Goal: Information Seeking & Learning: Learn about a topic

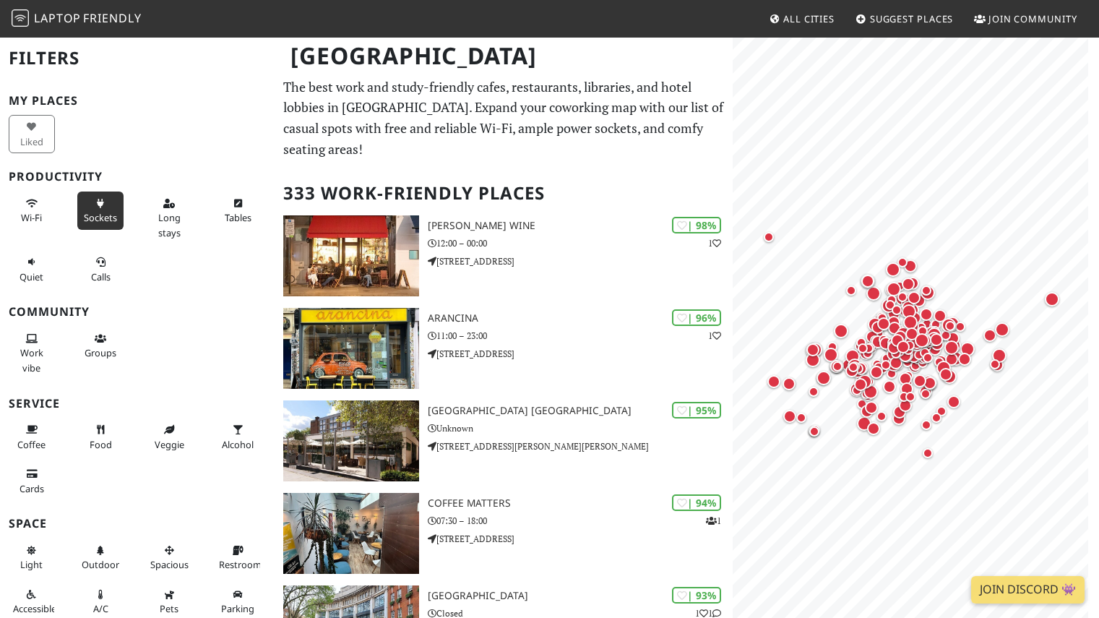
click at [101, 207] on icon at bounding box center [101, 203] width 12 height 9
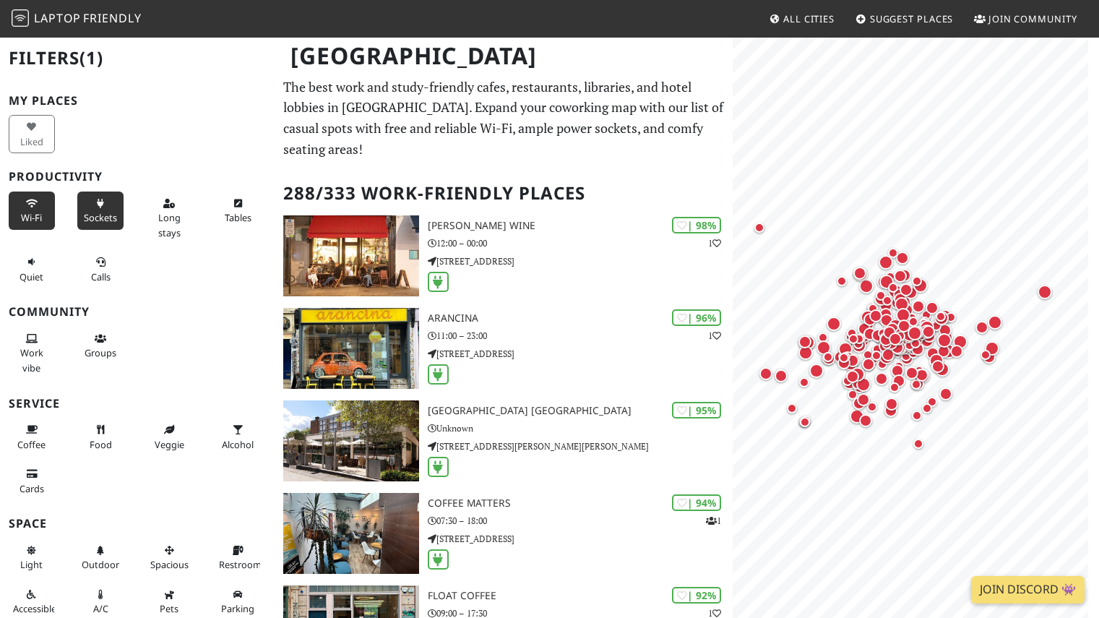
click at [21, 212] on span "Wi-Fi" at bounding box center [31, 217] width 21 height 13
click at [171, 226] on span "Long stays" at bounding box center [169, 224] width 22 height 27
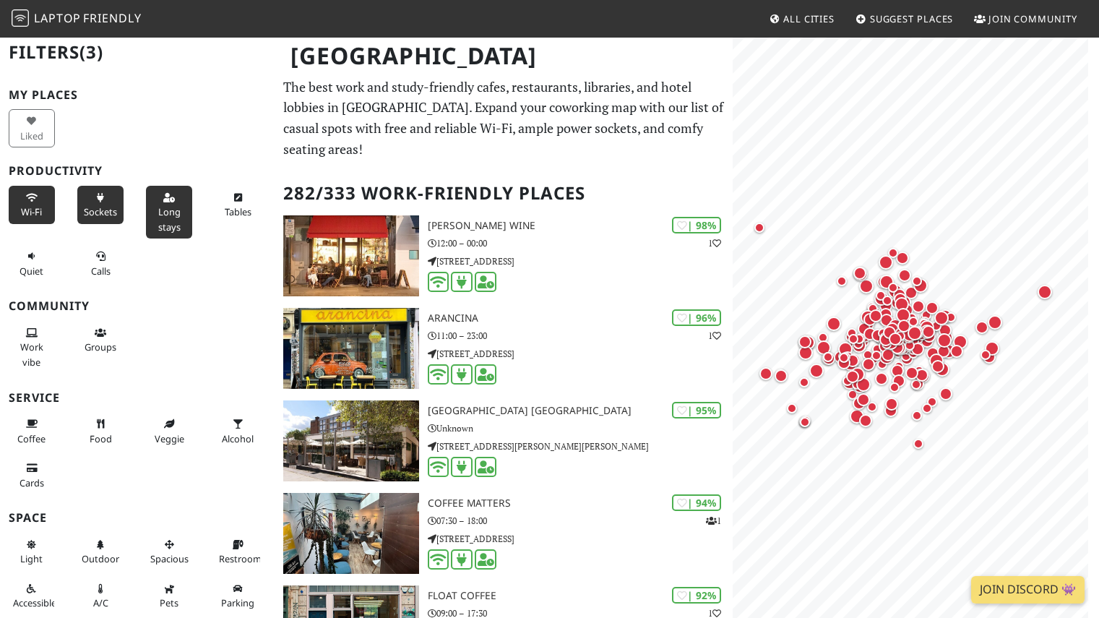
scroll to position [6, 0]
click at [40, 430] on button "Coffee" at bounding box center [32, 431] width 46 height 38
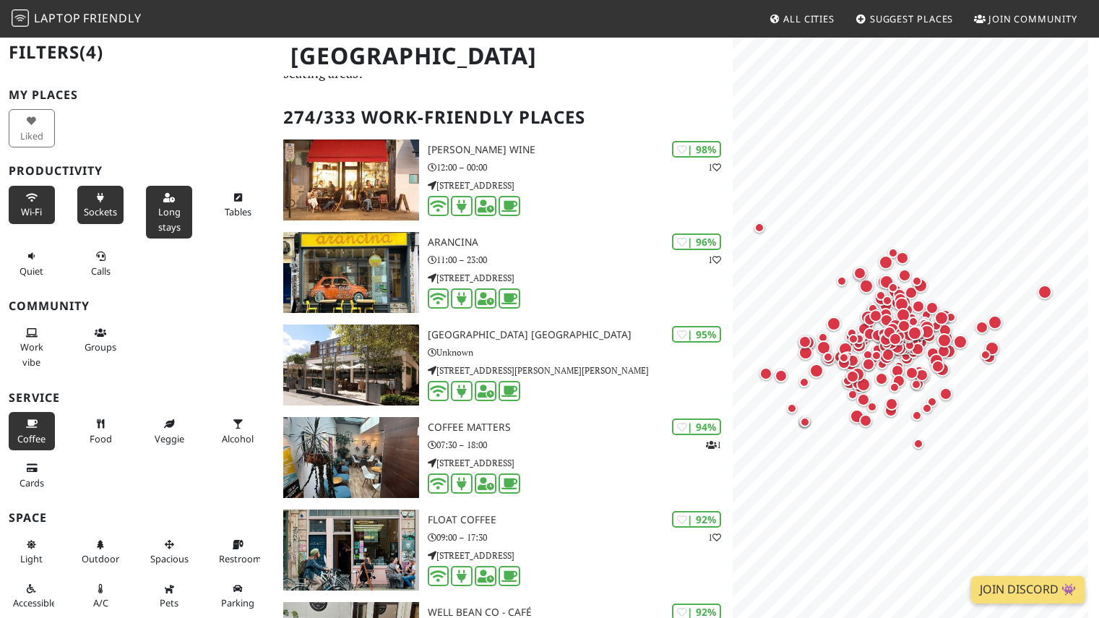
scroll to position [77, 0]
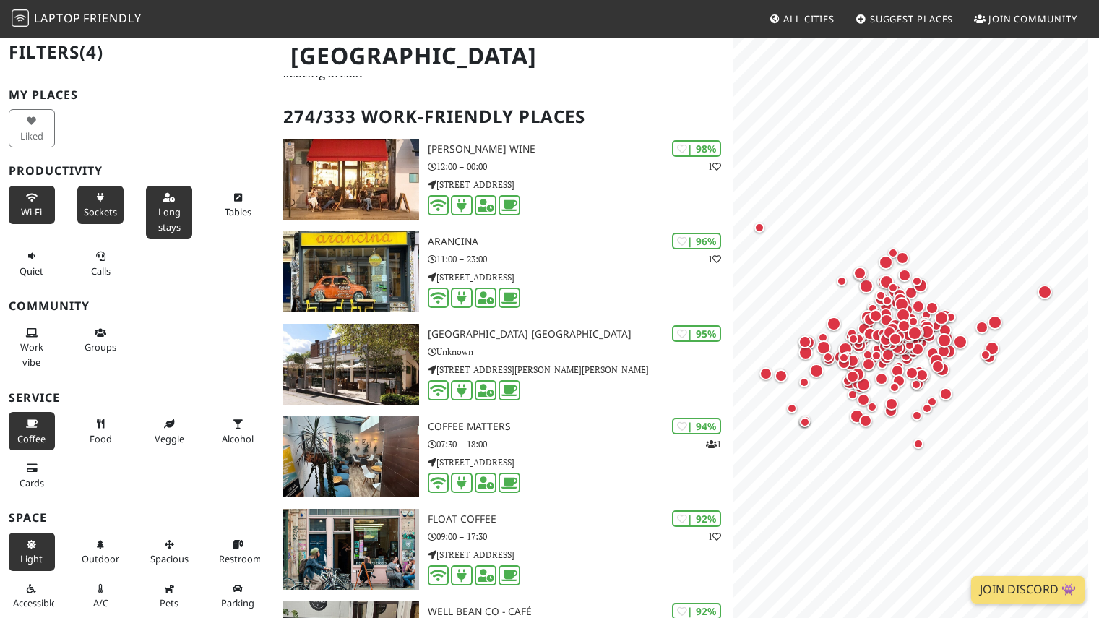
click at [26, 553] on span "Light" at bounding box center [31, 558] width 22 height 13
click at [43, 560] on button "Light" at bounding box center [32, 551] width 46 height 38
click at [95, 562] on span "Outdoor" at bounding box center [101, 558] width 38 height 13
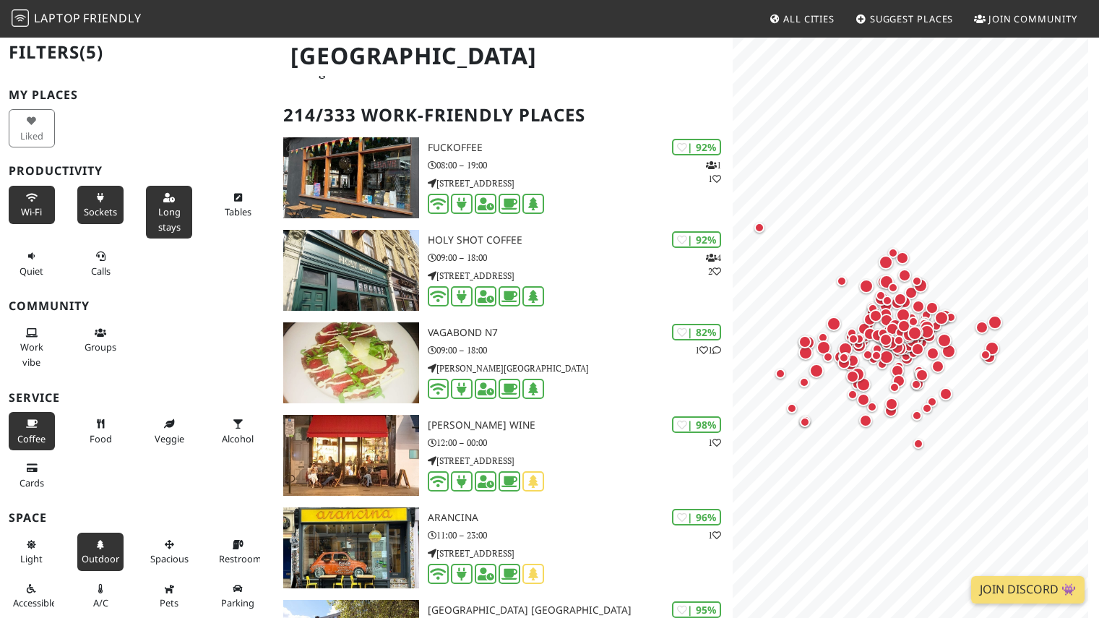
scroll to position [79, 0]
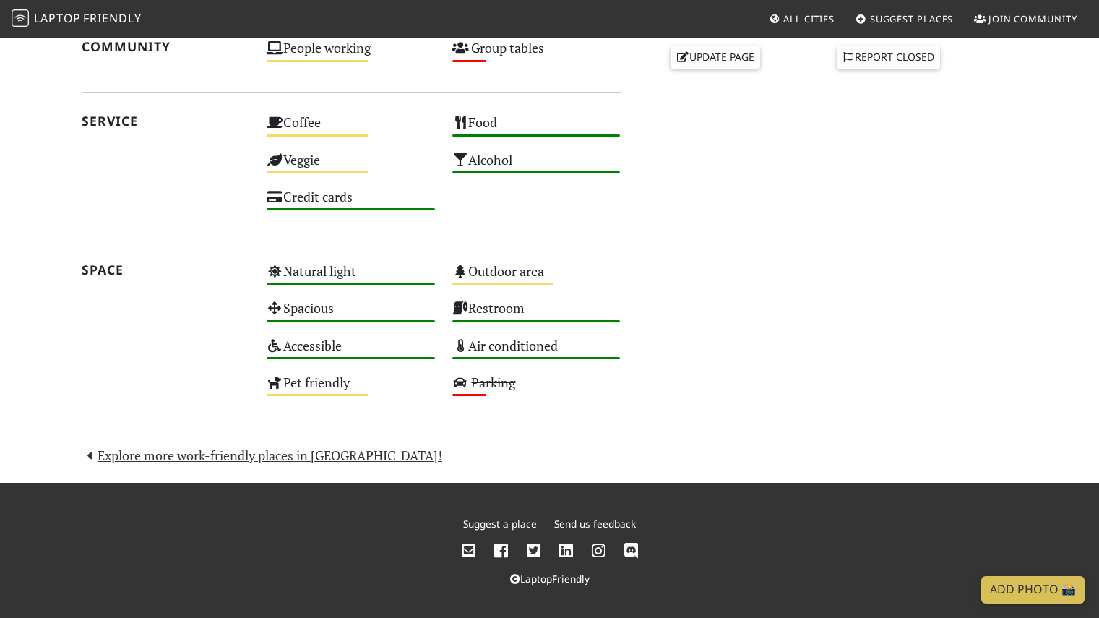
scroll to position [709, 0]
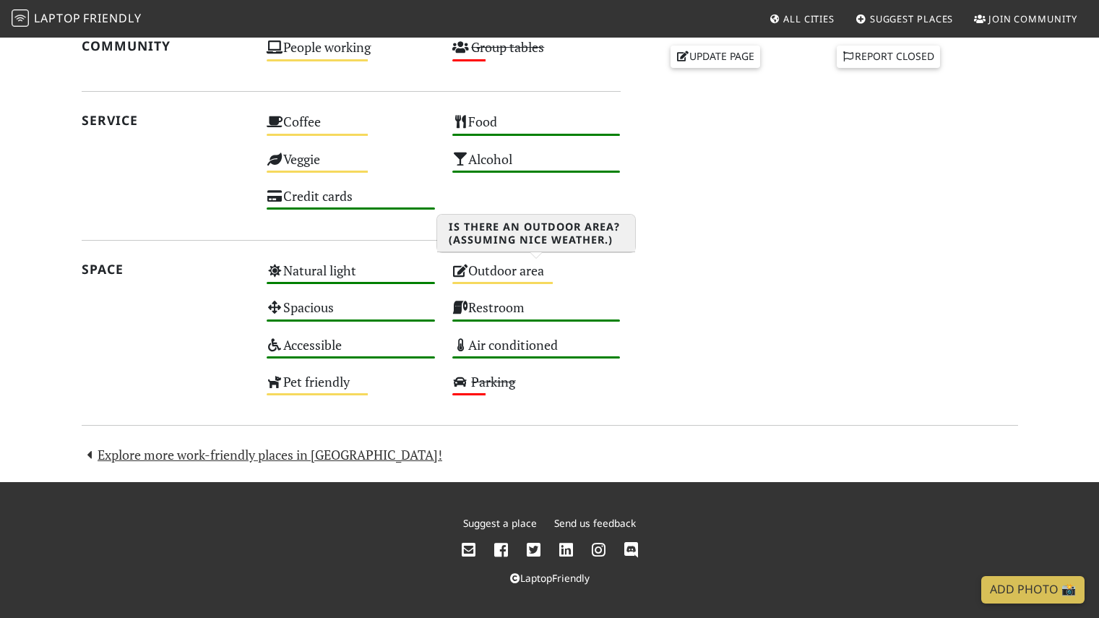
click at [535, 277] on div "Outdoor area Medium" at bounding box center [537, 277] width 186 height 37
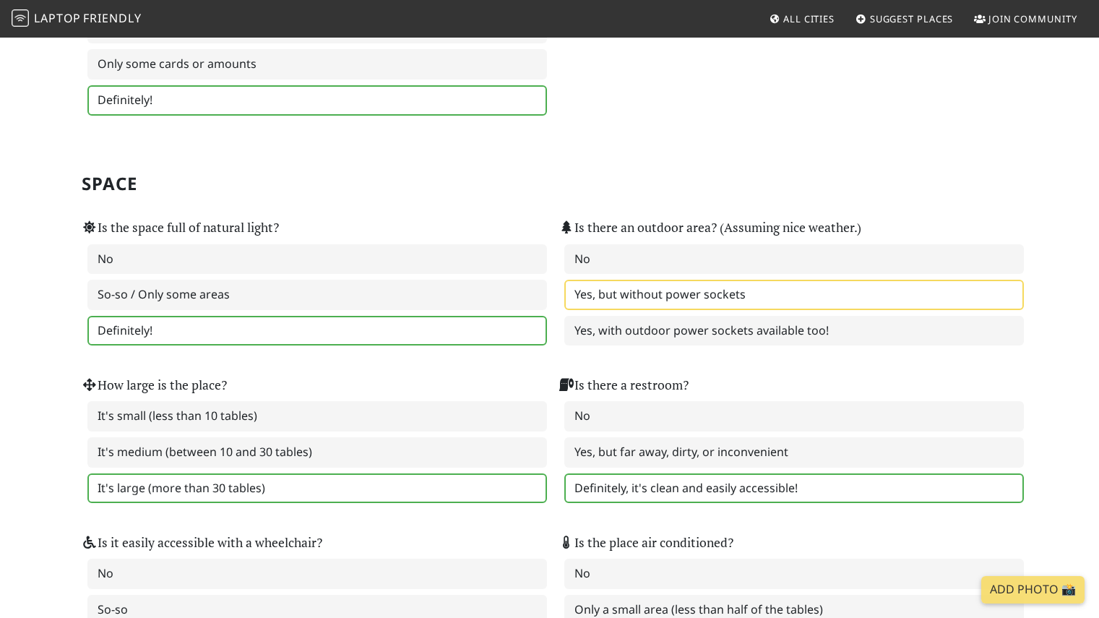
scroll to position [1289, 0]
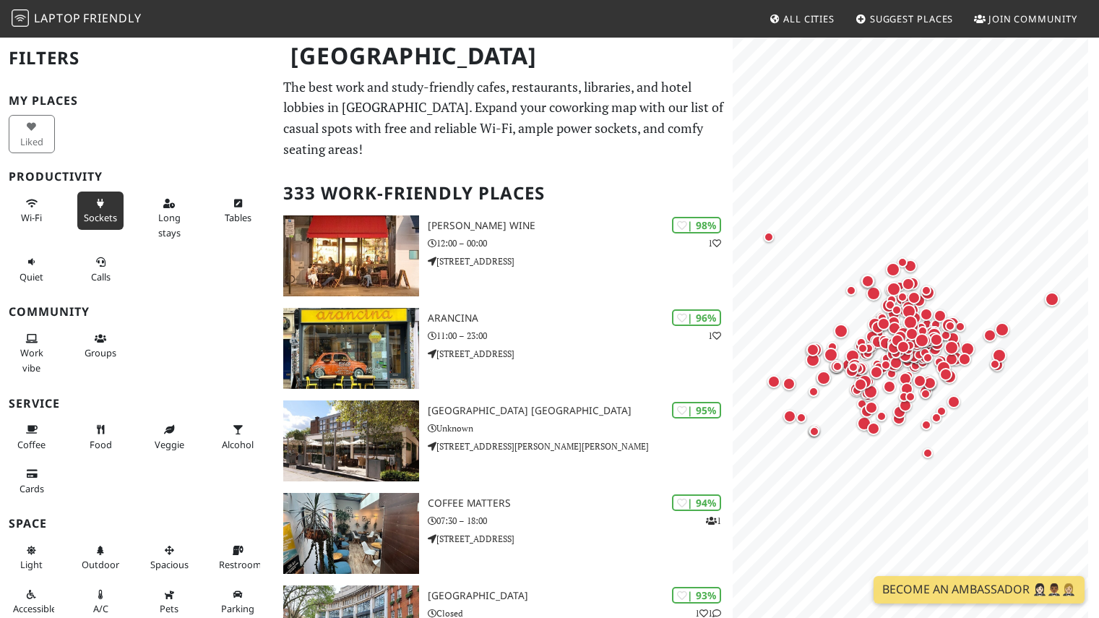
drag, startPoint x: 22, startPoint y: 204, endPoint x: 74, endPoint y: 206, distance: 52.8
click at [22, 204] on button "Wi-Fi" at bounding box center [32, 210] width 46 height 38
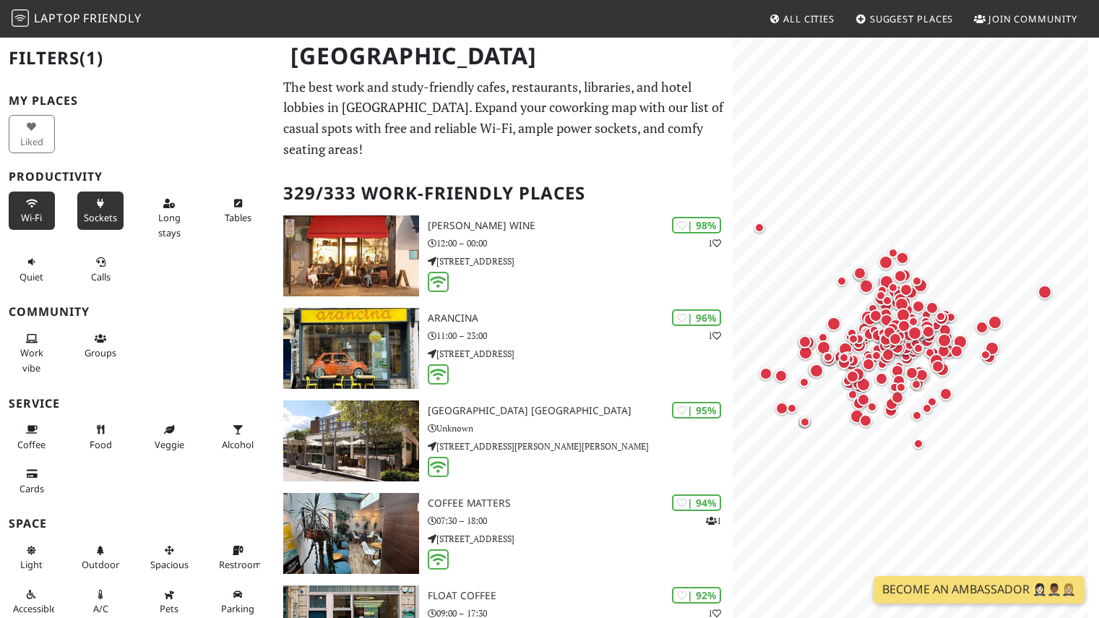
click at [97, 208] on button "Sockets" at bounding box center [100, 210] width 46 height 38
click at [165, 203] on icon at bounding box center [169, 203] width 12 height 9
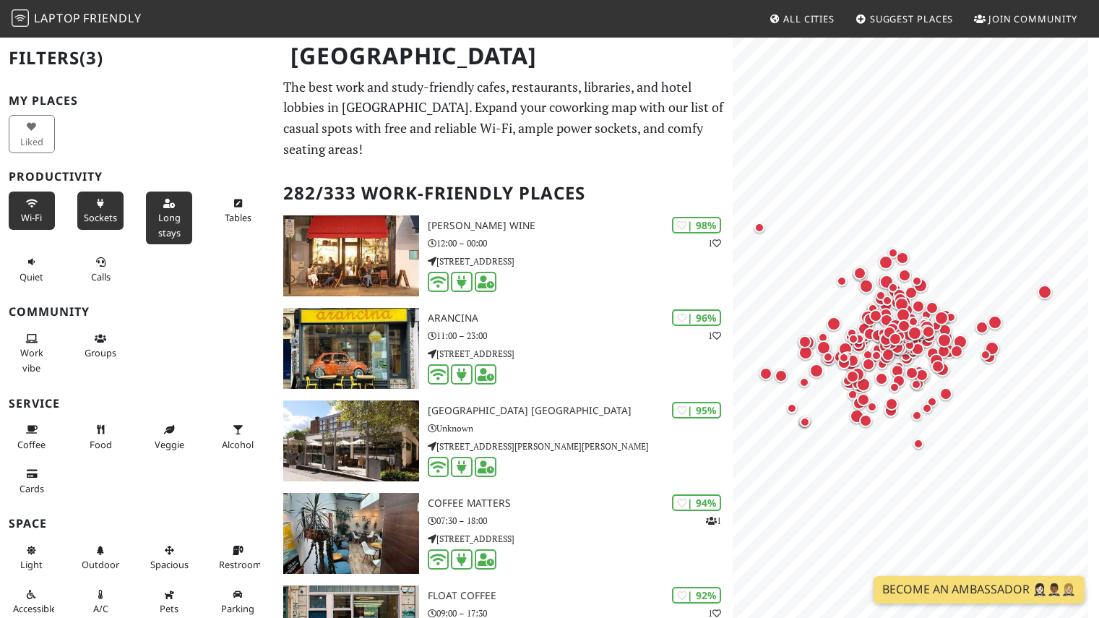
scroll to position [6, 0]
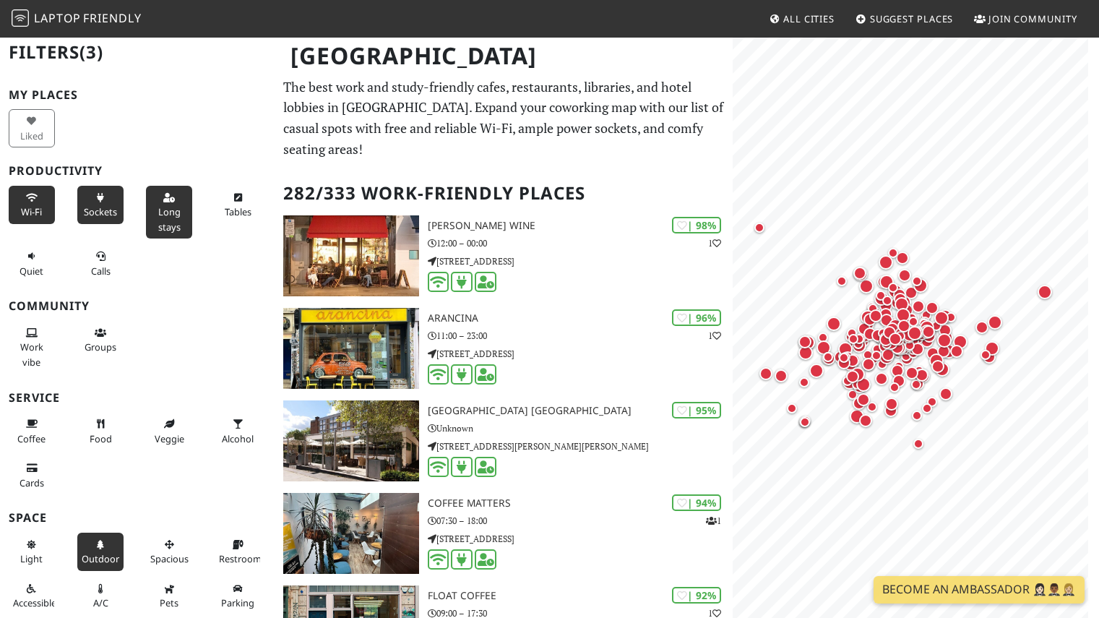
click at [101, 548] on icon at bounding box center [101, 544] width 12 height 9
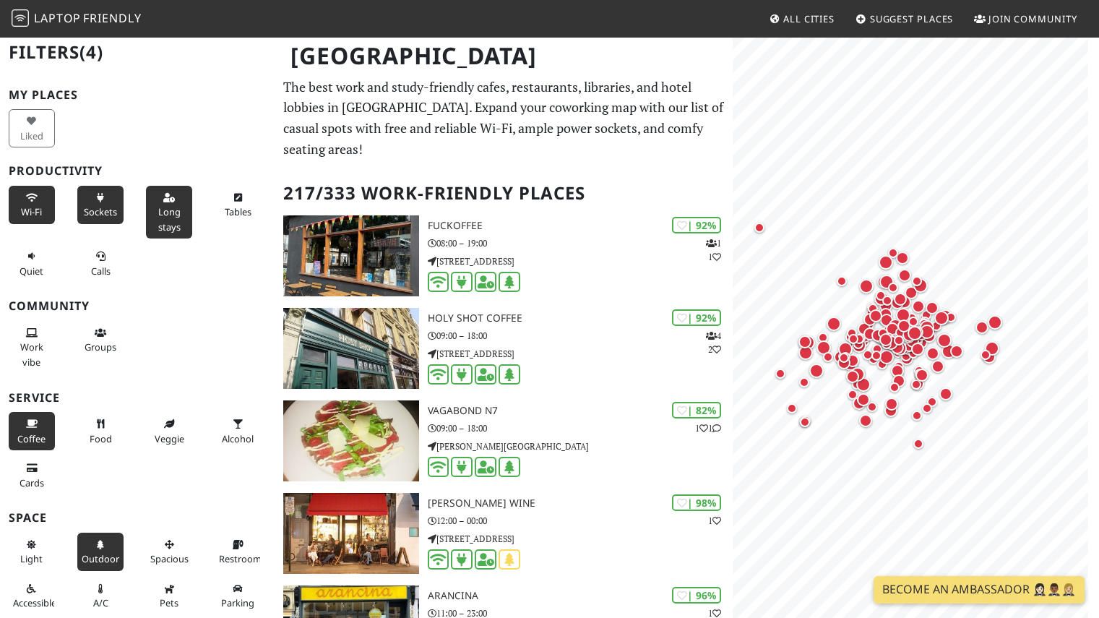
click at [34, 434] on span "Coffee" at bounding box center [31, 438] width 28 height 13
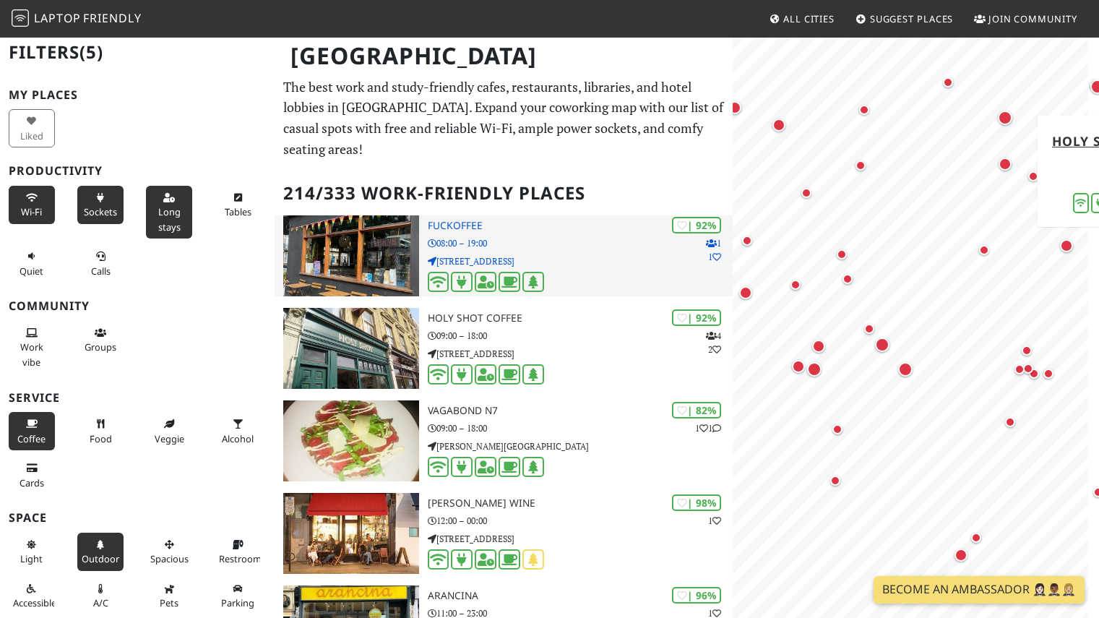
scroll to position [0, 0]
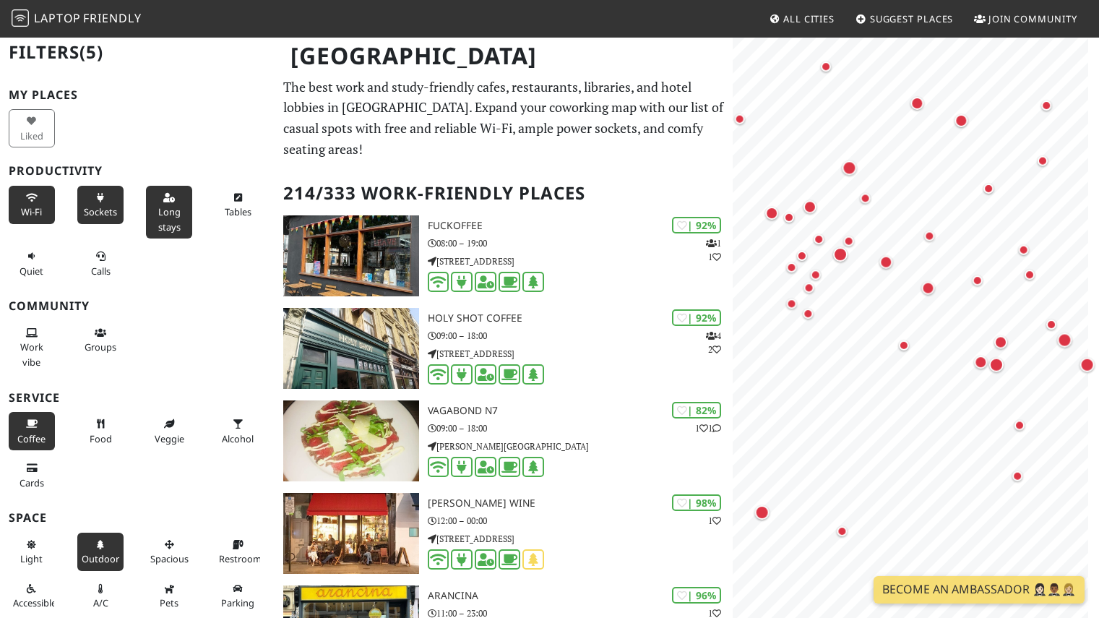
drag, startPoint x: 922, startPoint y: 371, endPoint x: 1104, endPoint y: 367, distance: 182.1
click at [1098, 367] on html "Laptop Friendly All Cities Suggest Places Join Community London Filters (5) My …" at bounding box center [549, 309] width 1099 height 618
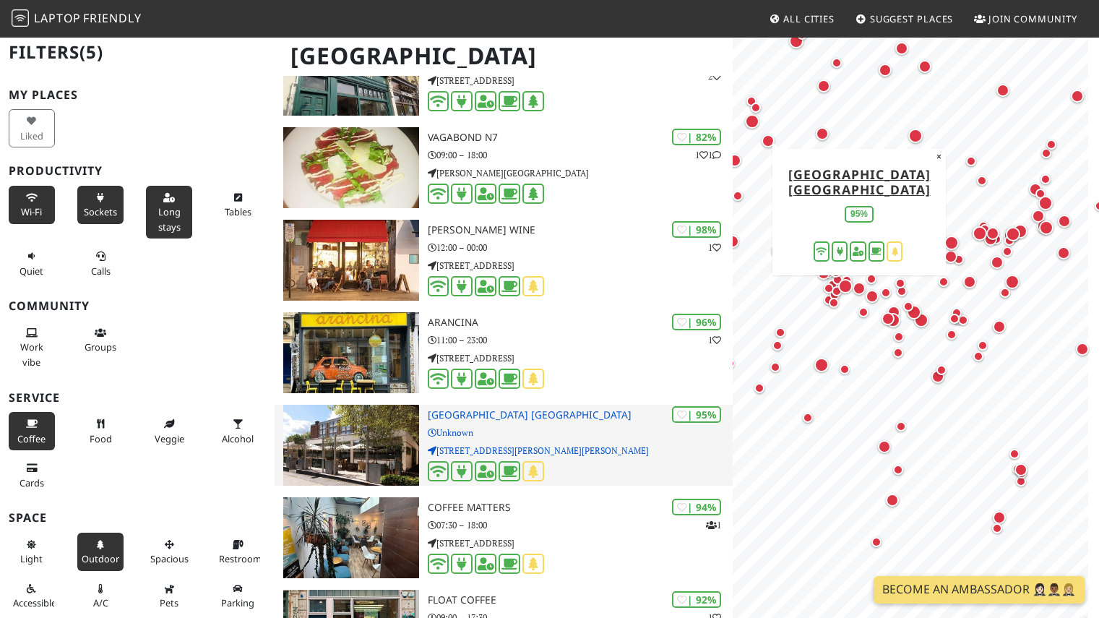
scroll to position [290, 0]
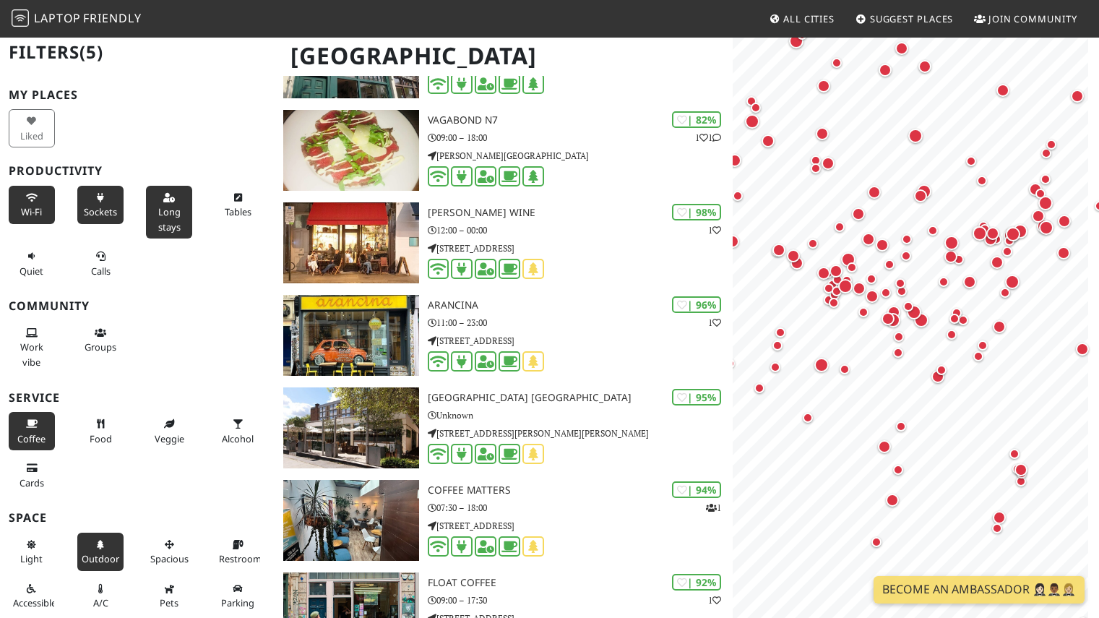
click at [103, 543] on button "Outdoor" at bounding box center [100, 551] width 46 height 38
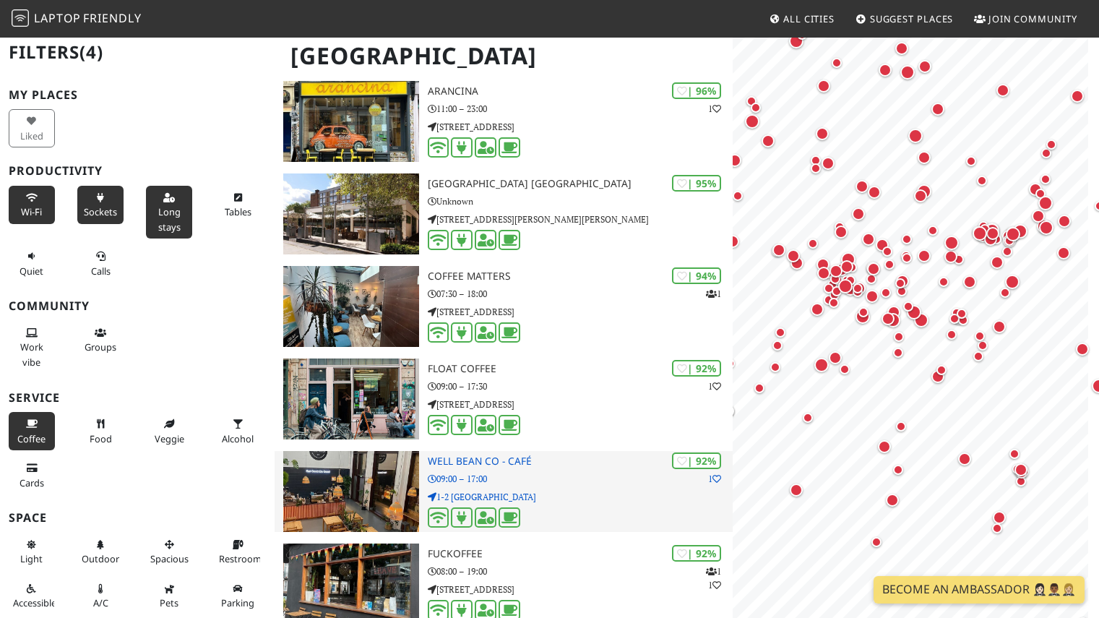
scroll to position [228, 0]
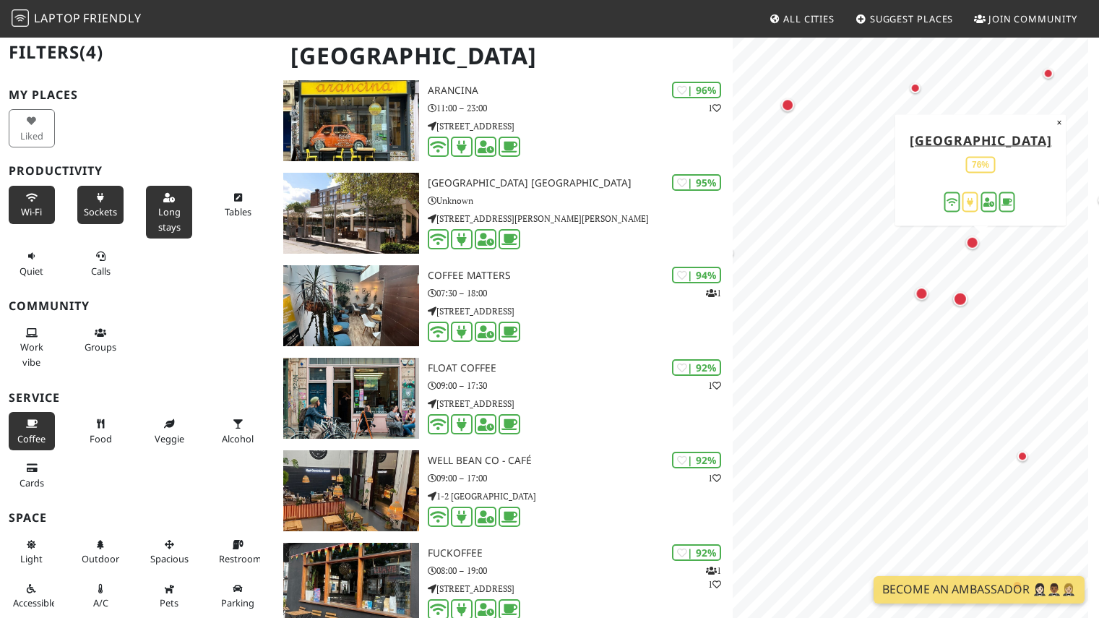
drag, startPoint x: 779, startPoint y: 277, endPoint x: 981, endPoint y: 262, distance: 202.8
click at [981, 262] on div "Map marker" at bounding box center [980, 250] width 29 height 29
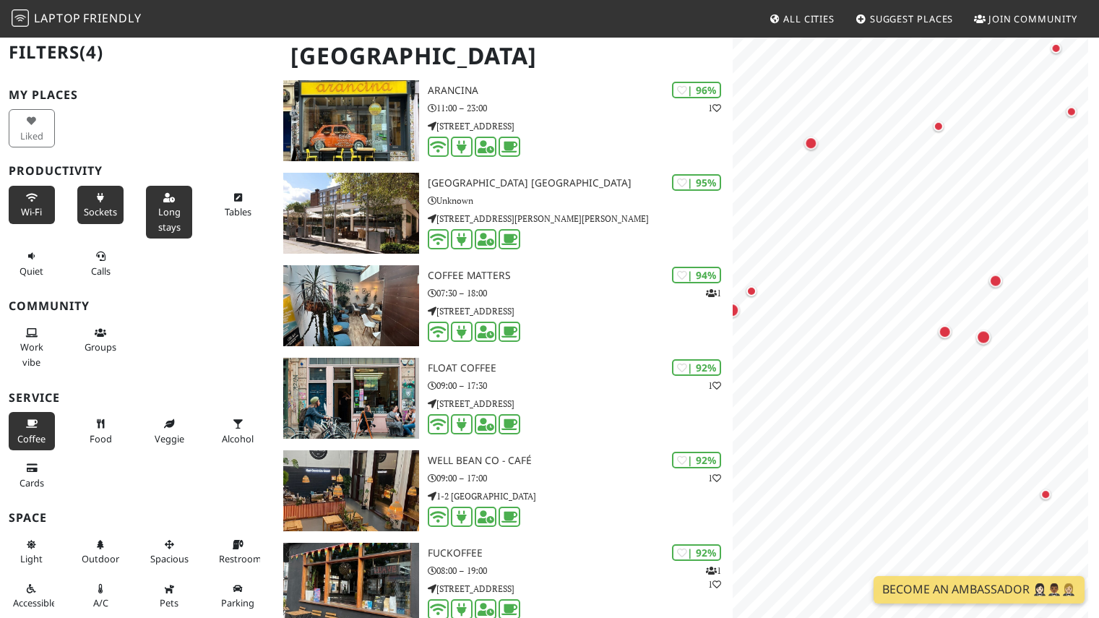
click at [1000, 303] on div "Map marker" at bounding box center [1003, 288] width 29 height 29
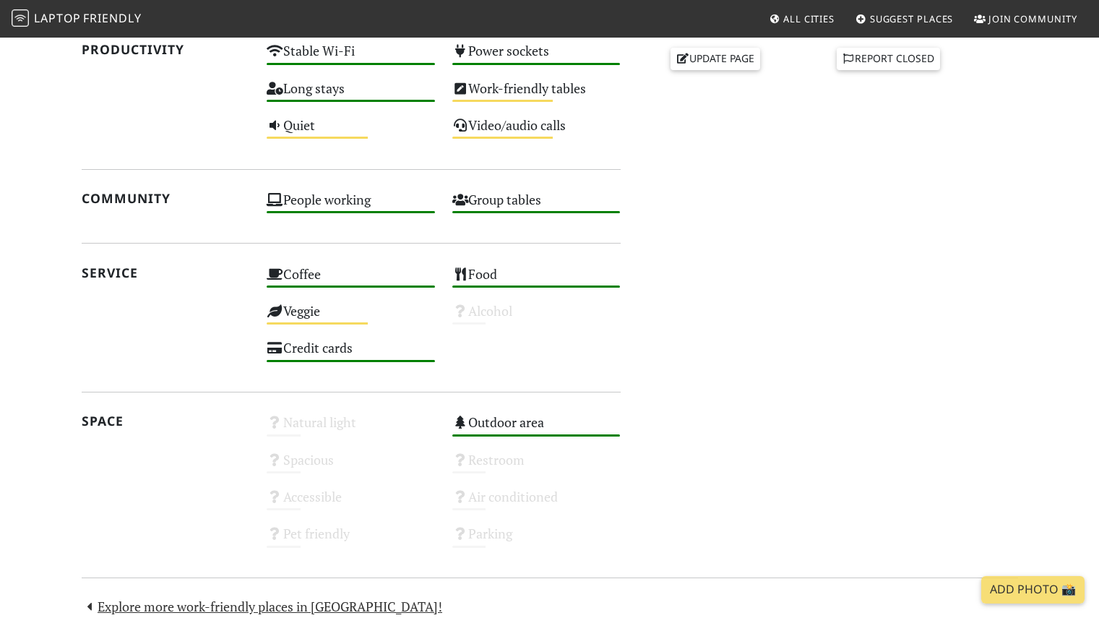
scroll to position [722, 0]
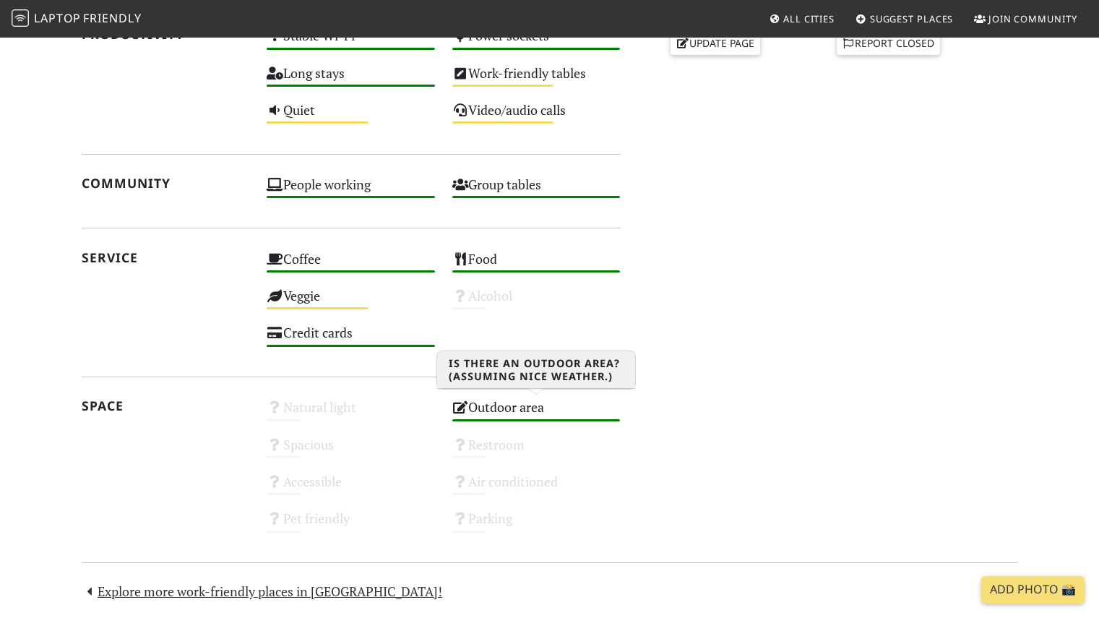
click at [546, 401] on div "Outdoor area High" at bounding box center [537, 413] width 186 height 37
click at [521, 407] on div "Outdoor area High" at bounding box center [537, 413] width 186 height 37
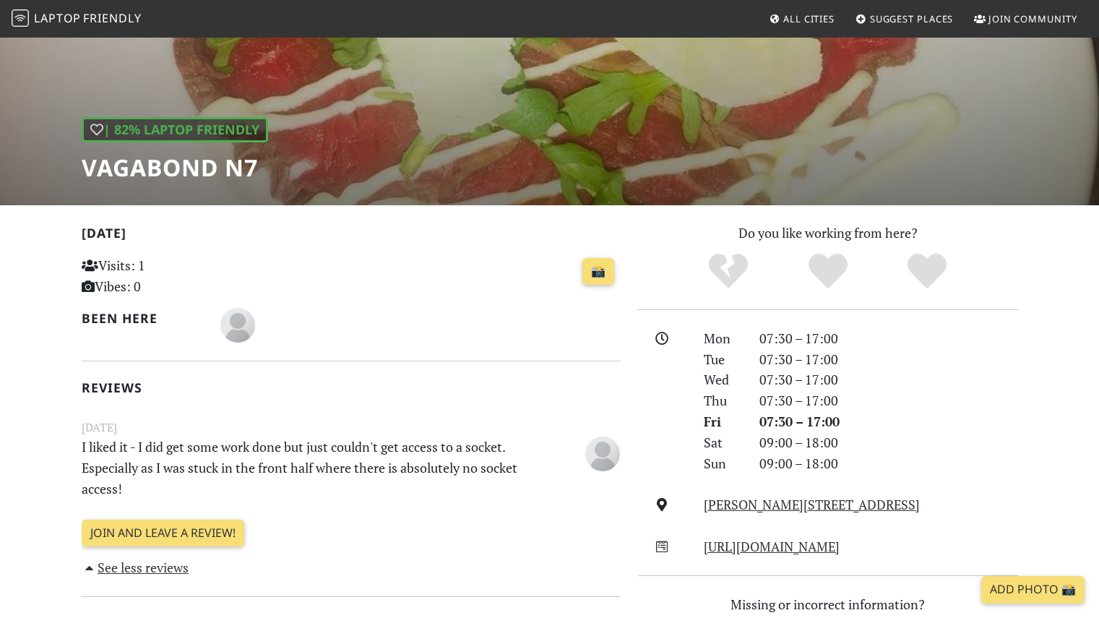
scroll to position [0, 0]
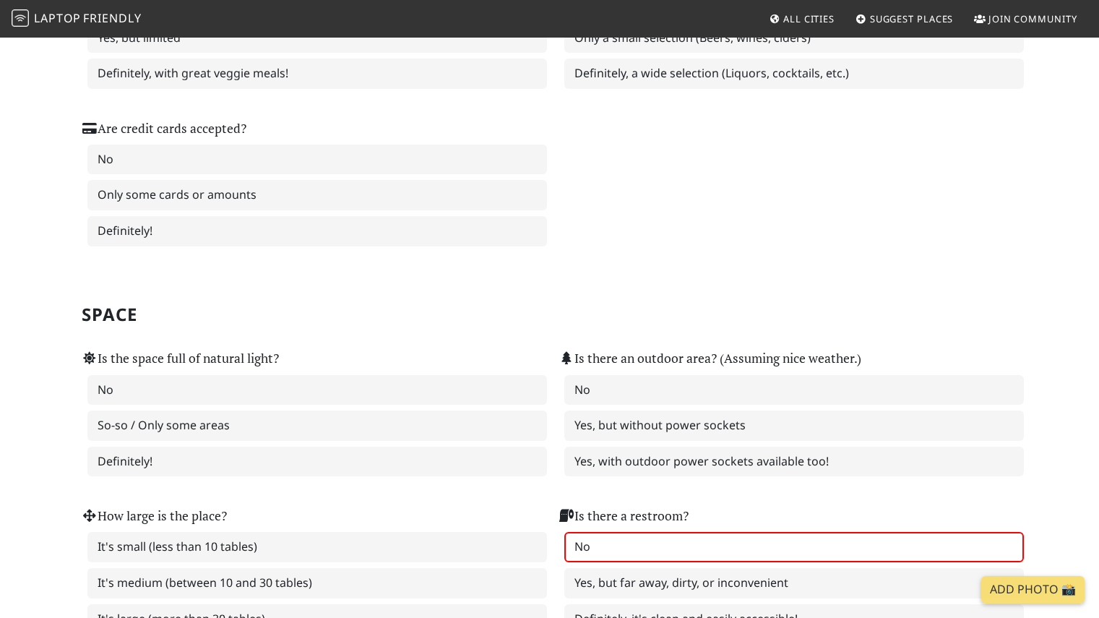
scroll to position [1193, 0]
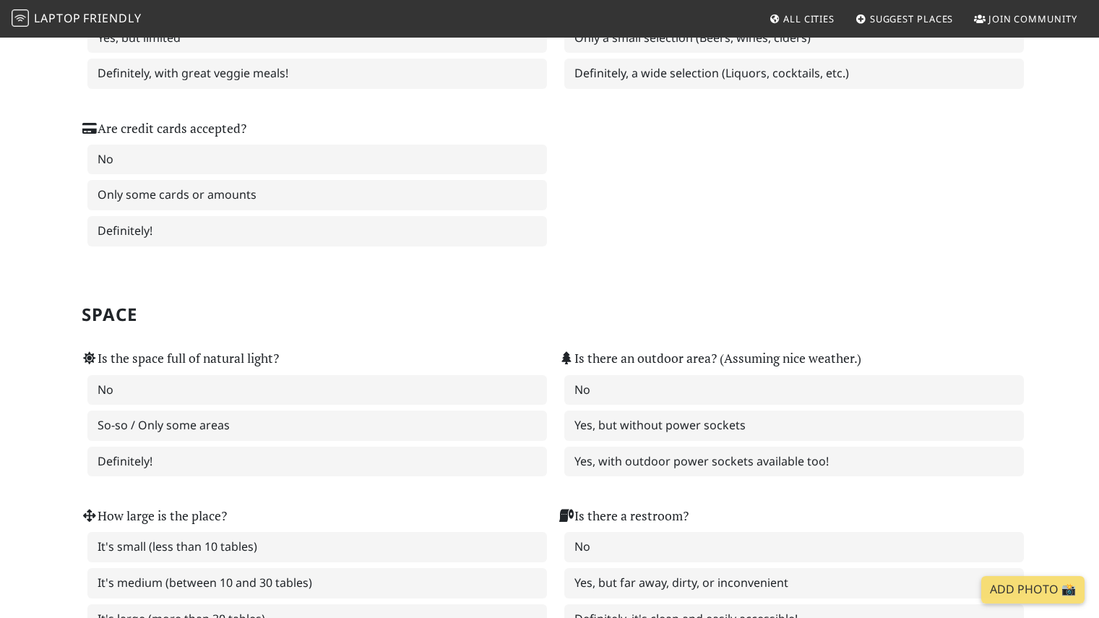
click at [882, 186] on div "Is coffee available? No Yes, but average quality Yes, and it's of high quality!…" at bounding box center [550, 16] width 954 height 472
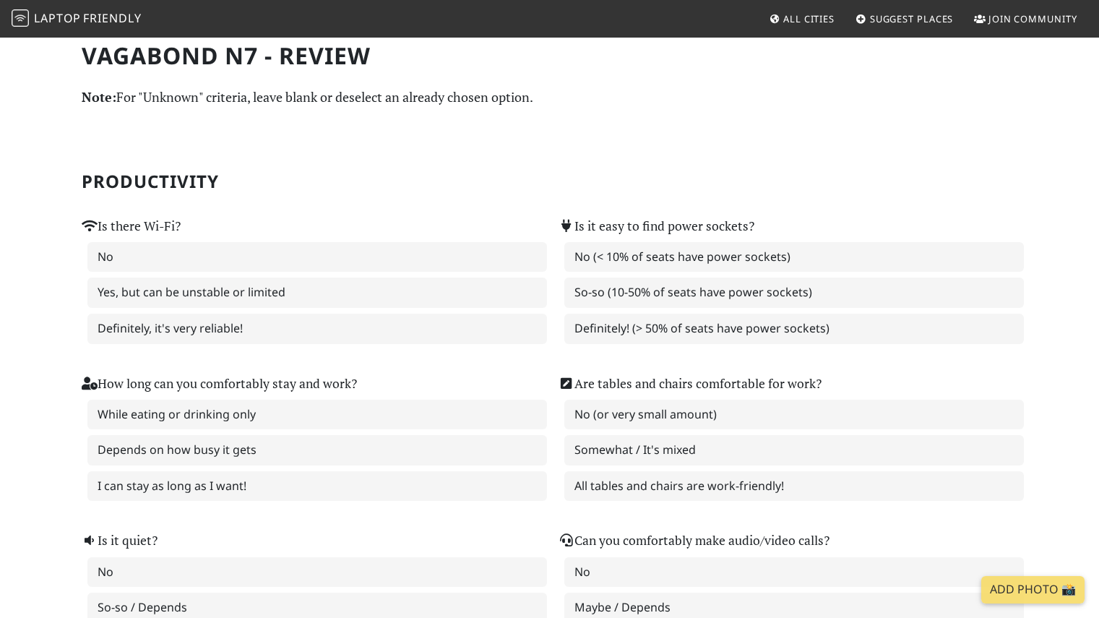
scroll to position [0, 0]
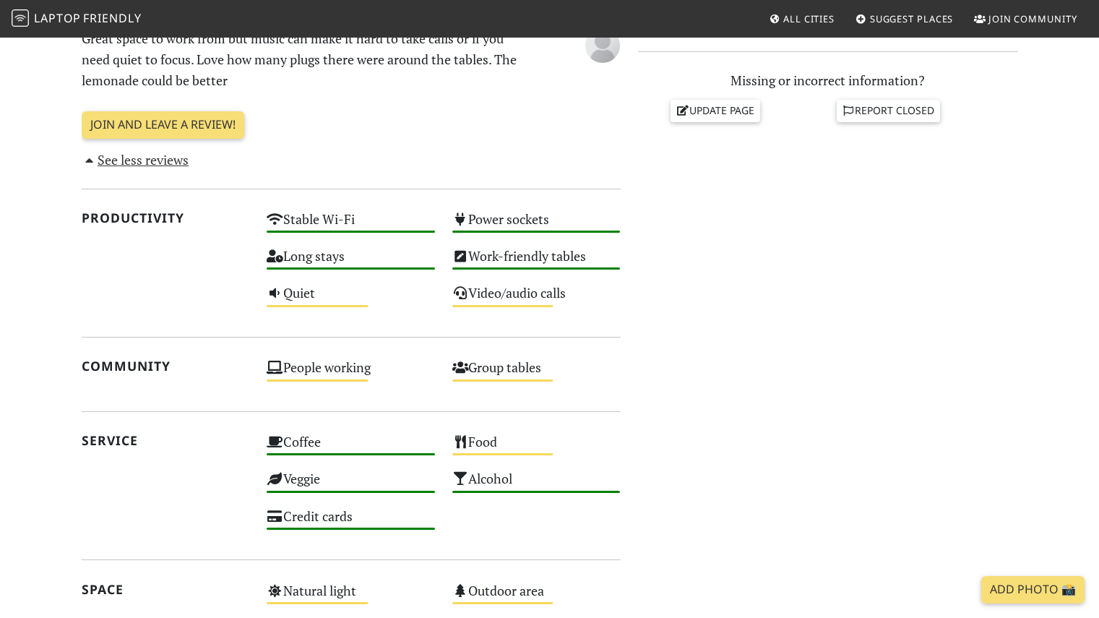
scroll to position [634, 0]
click at [606, 223] on div "Power sockets High" at bounding box center [537, 225] width 186 height 37
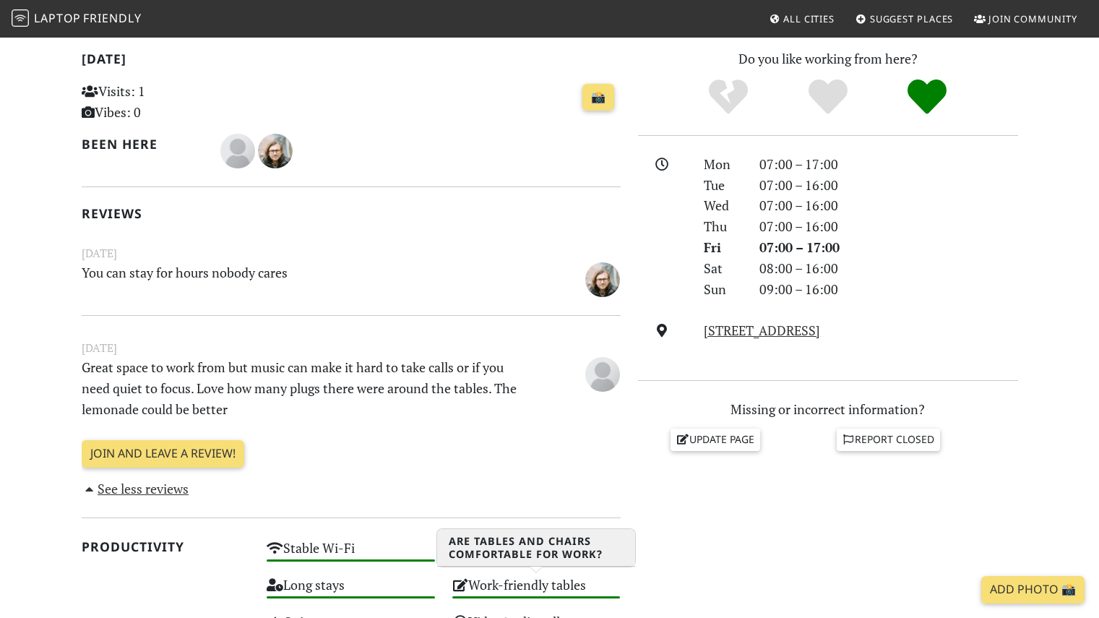
scroll to position [0, 0]
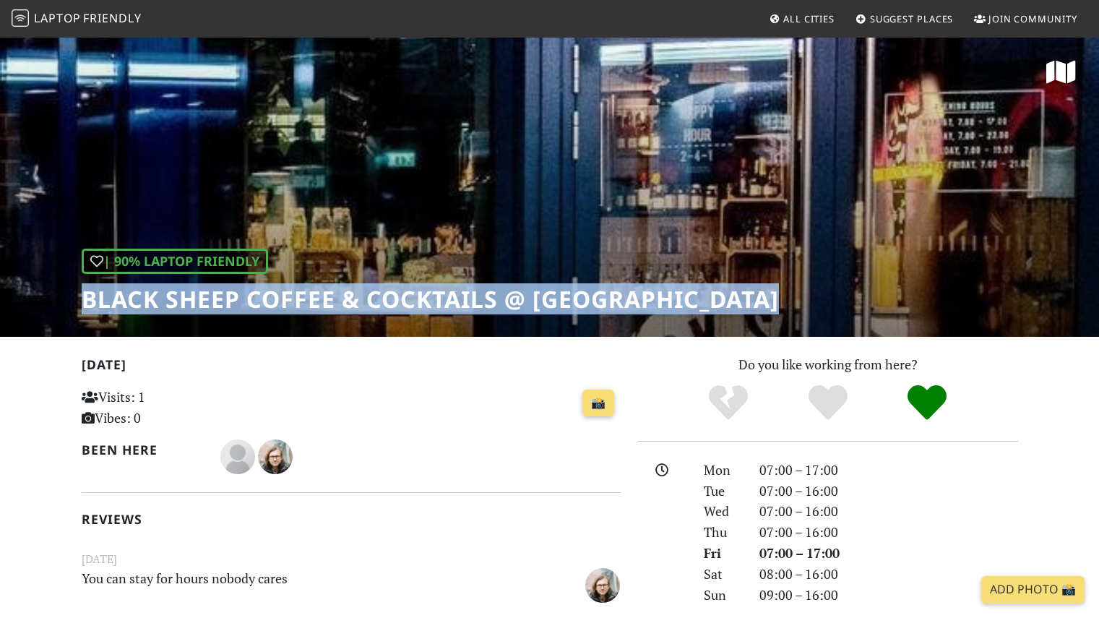
drag, startPoint x: 73, startPoint y: 292, endPoint x: 892, endPoint y: 298, distance: 819.2
click at [892, 298] on div "| 90% Laptop Friendly Black Sheep Coffee & Cocktails @ Southbank Central" at bounding box center [549, 186] width 1099 height 301
copy h1 "Black Sheep Coffee & Cocktails @ Southbank Central"
